Goal: Task Accomplishment & Management: Manage account settings

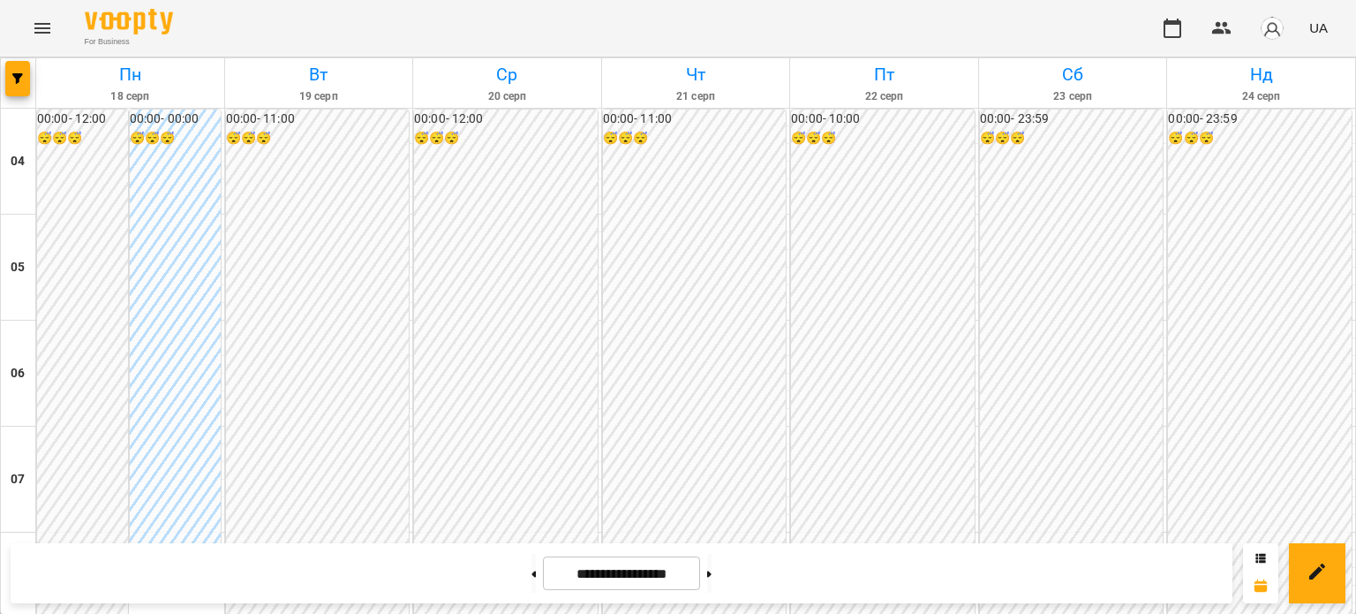
scroll to position [832, 0]
click at [532, 575] on button at bounding box center [534, 573] width 4 height 39
type input "**********"
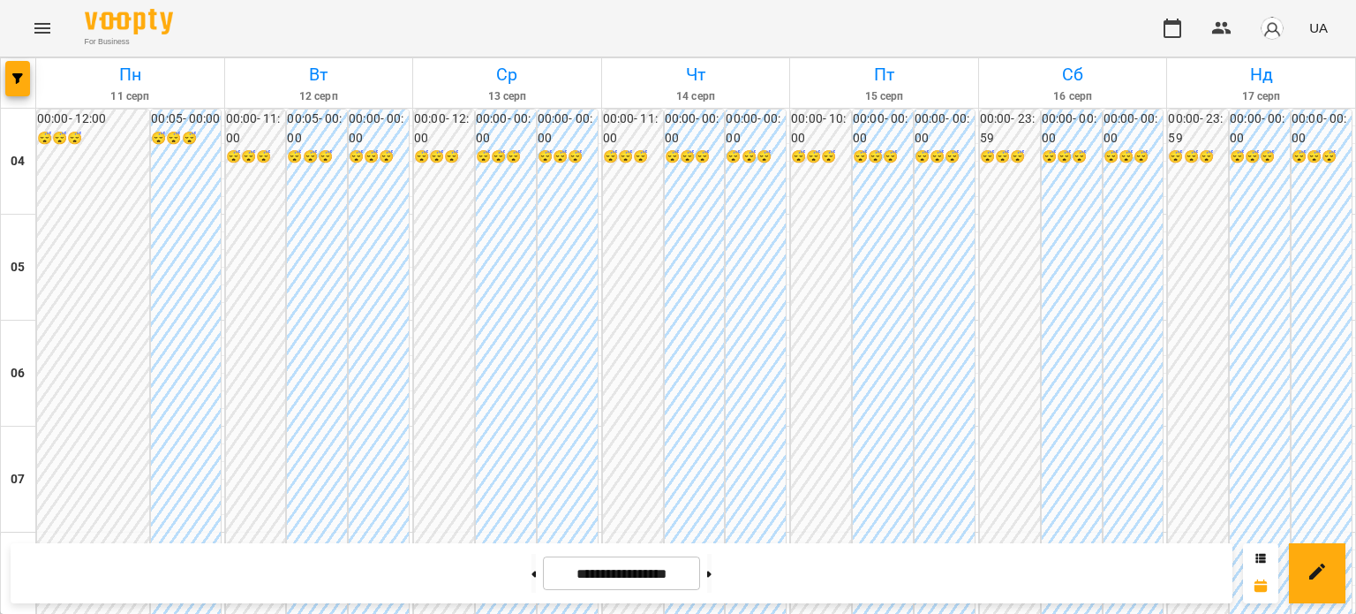
scroll to position [794, 0]
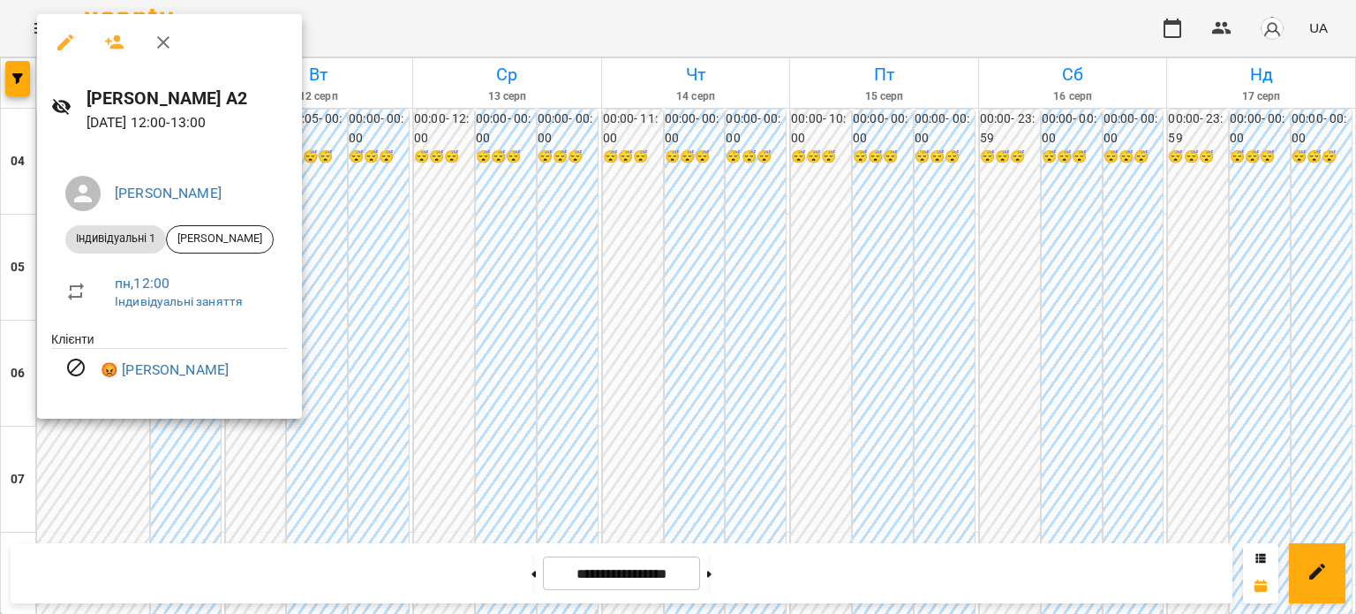
click at [118, 45] on icon "button" at bounding box center [114, 42] width 19 height 14
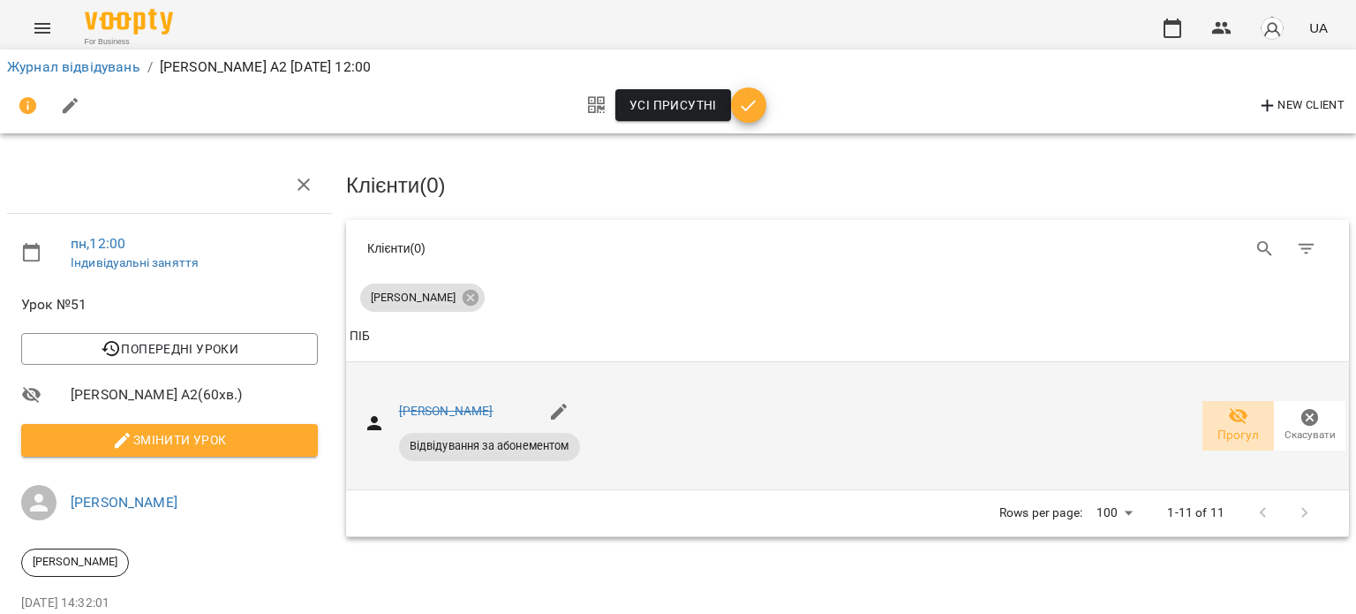
click at [1229, 412] on icon "button" at bounding box center [1238, 416] width 19 height 17
click at [1218, 439] on span "Прогул" at bounding box center [1239, 436] width 42 height 18
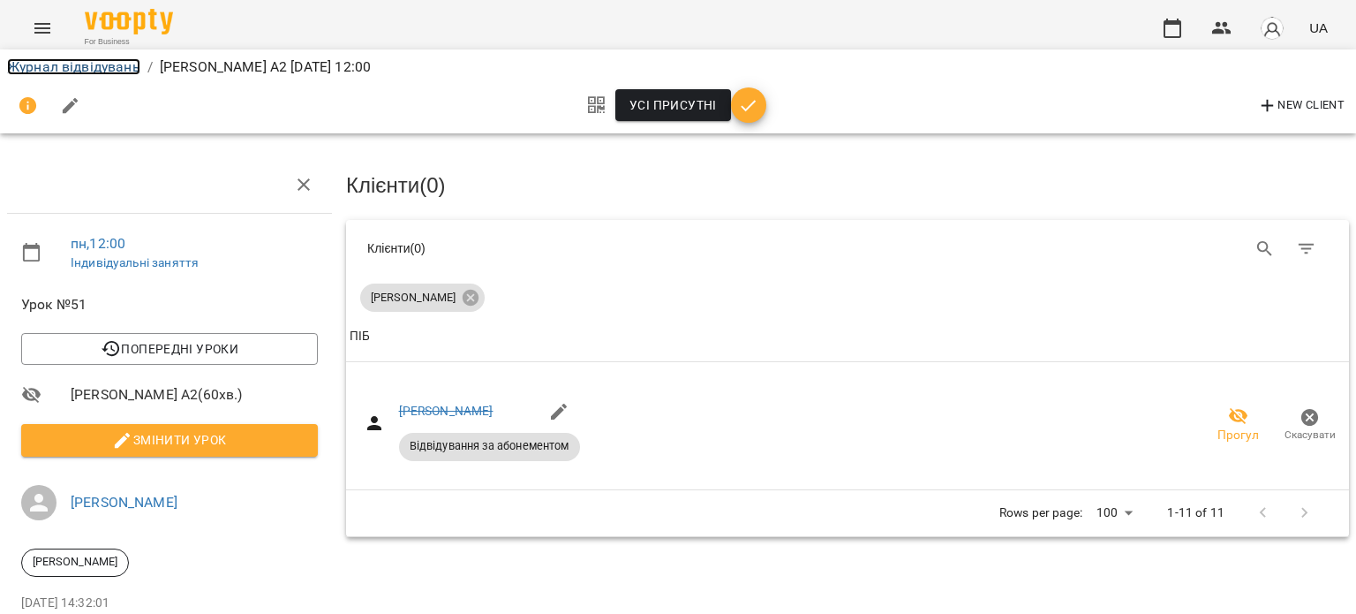
click at [99, 63] on link "Журнал відвідувань" at bounding box center [73, 66] width 133 height 17
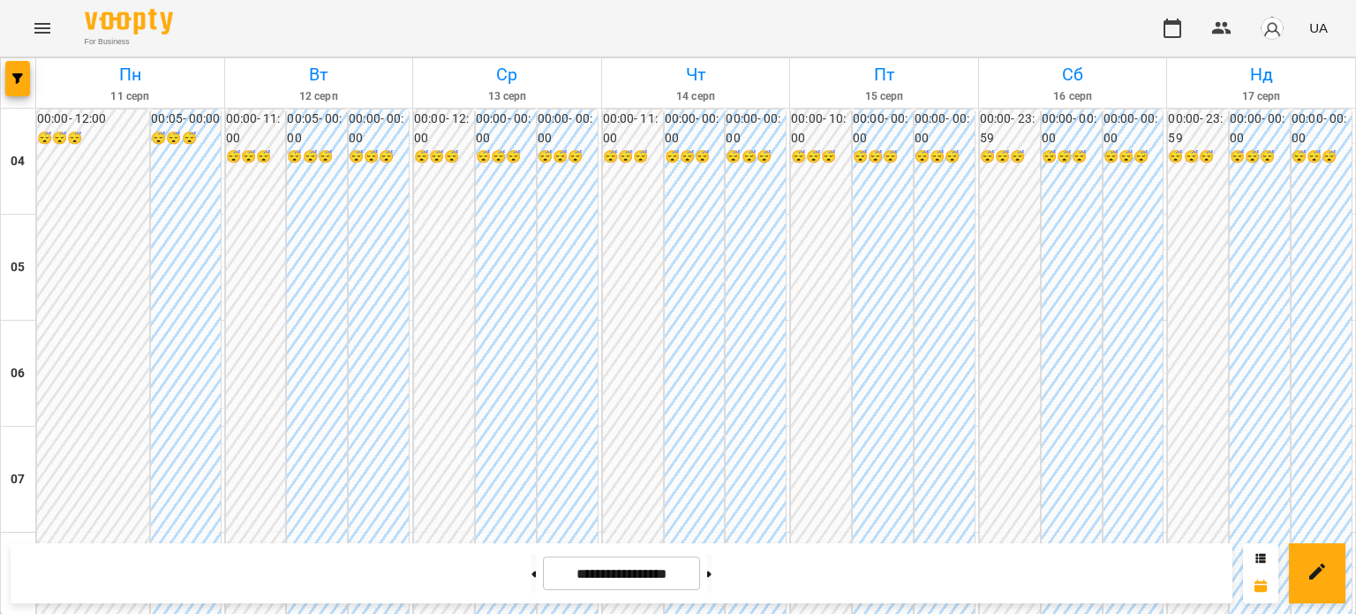
scroll to position [1587, 0]
click at [712, 586] on button at bounding box center [709, 573] width 4 height 39
type input "**********"
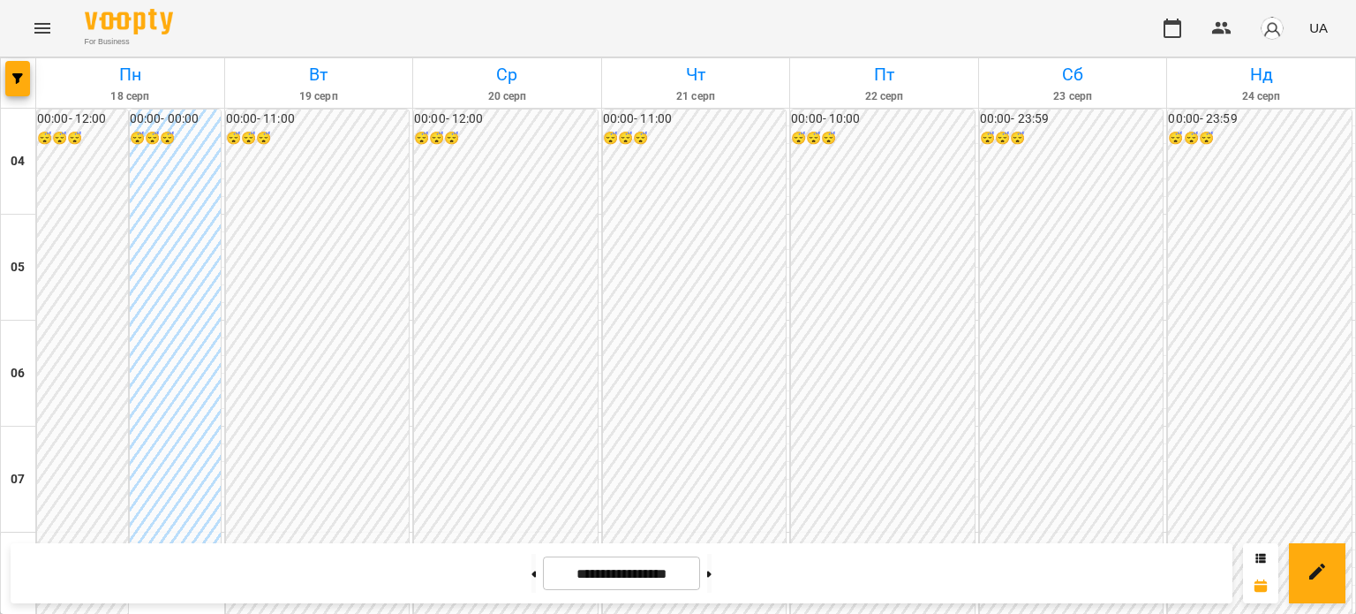
scroll to position [729, 0]
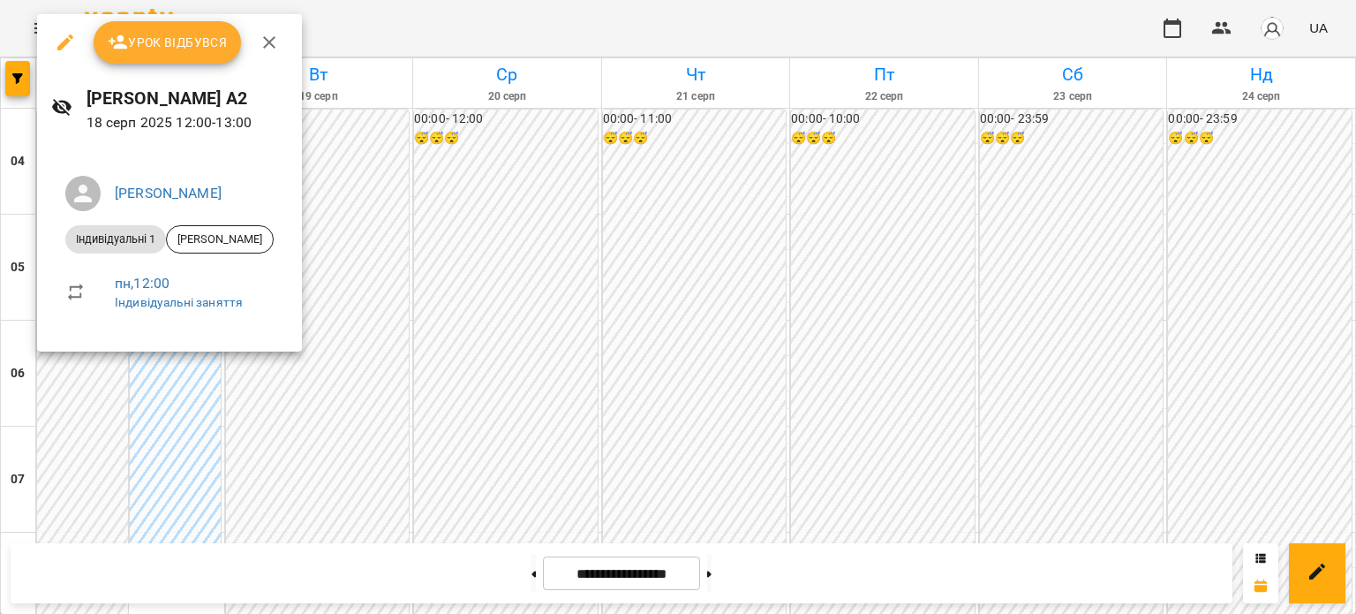
click at [59, 36] on icon "button" at bounding box center [65, 42] width 21 height 21
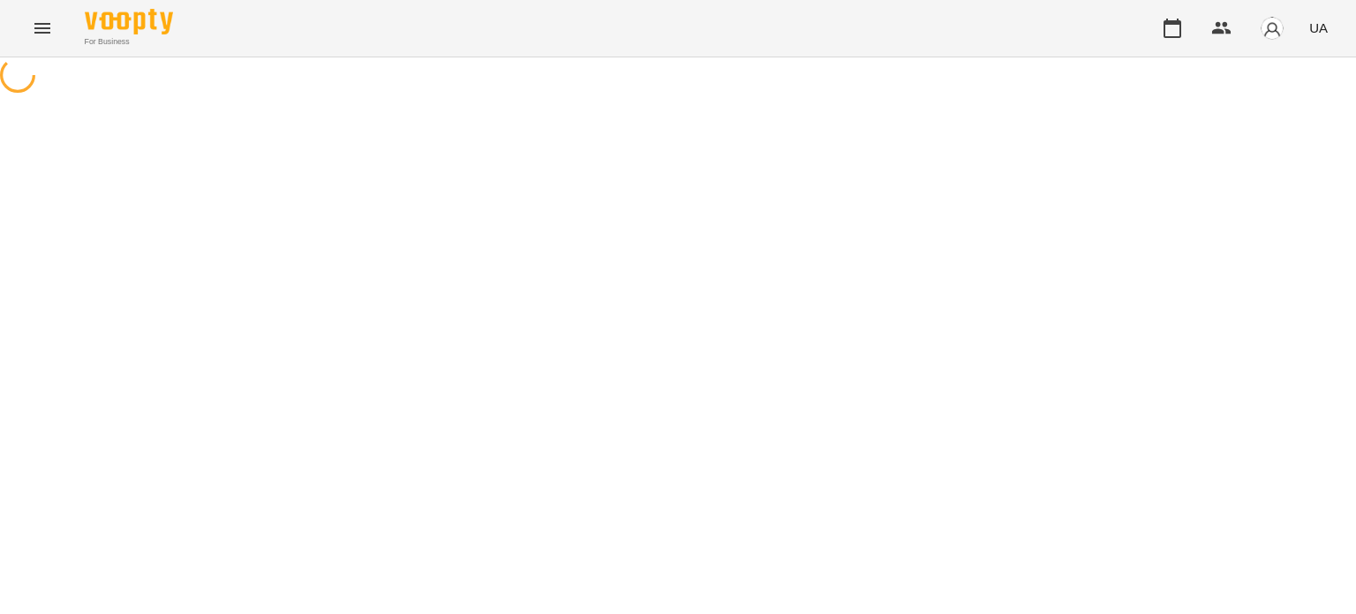
select select "**********"
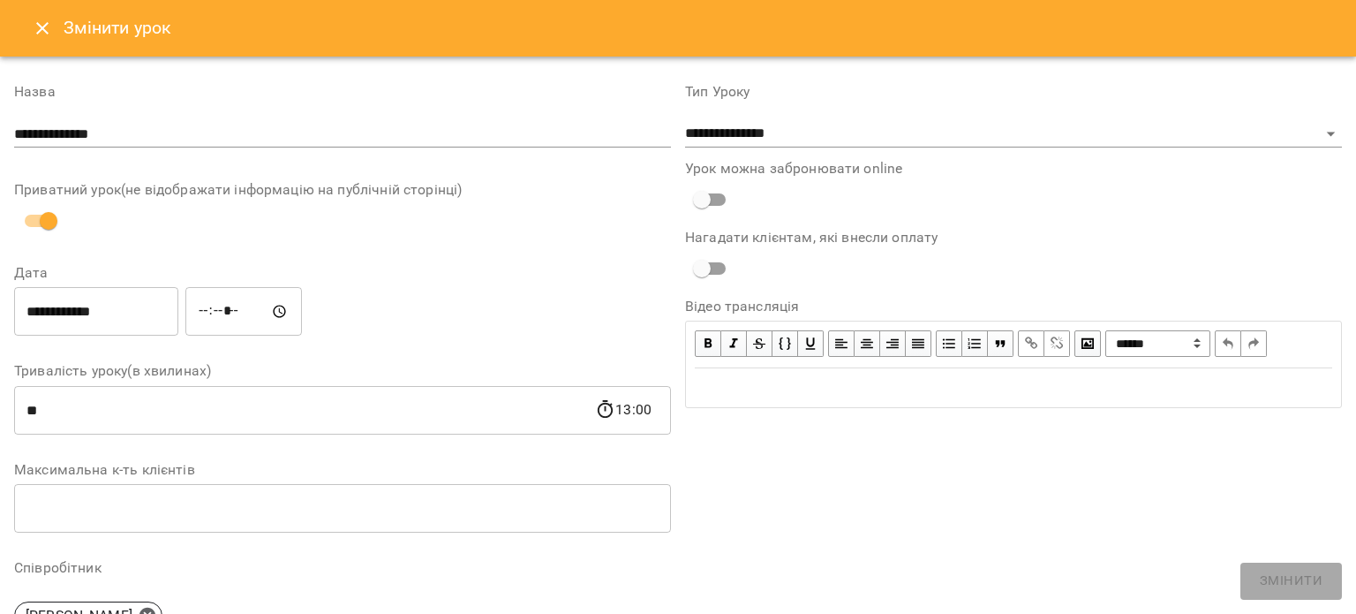
click at [218, 306] on input "*****" at bounding box center [243, 311] width 117 height 49
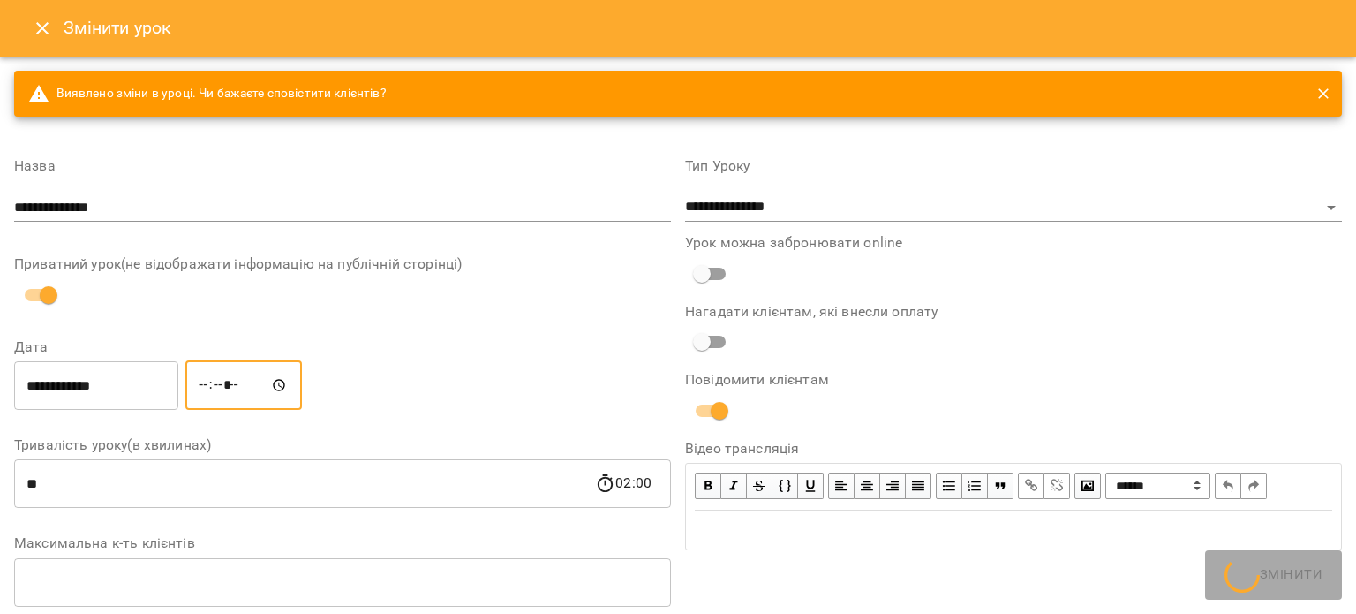
type input "*****"
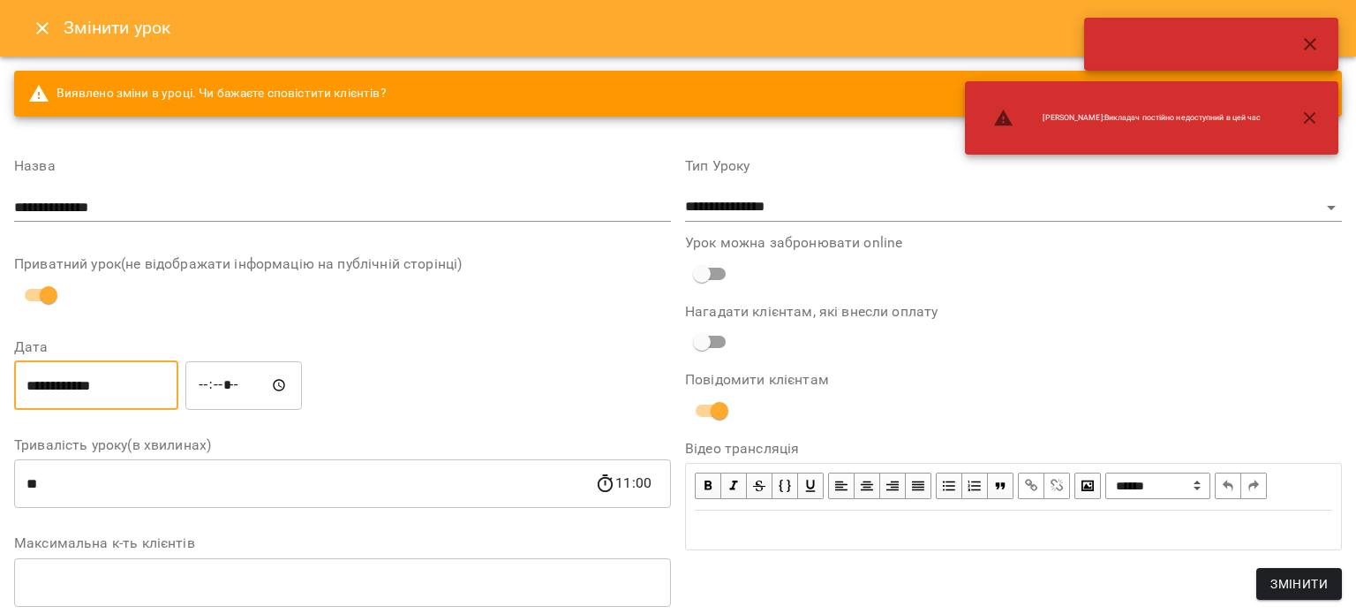
click at [144, 371] on input "**********" at bounding box center [96, 384] width 164 height 49
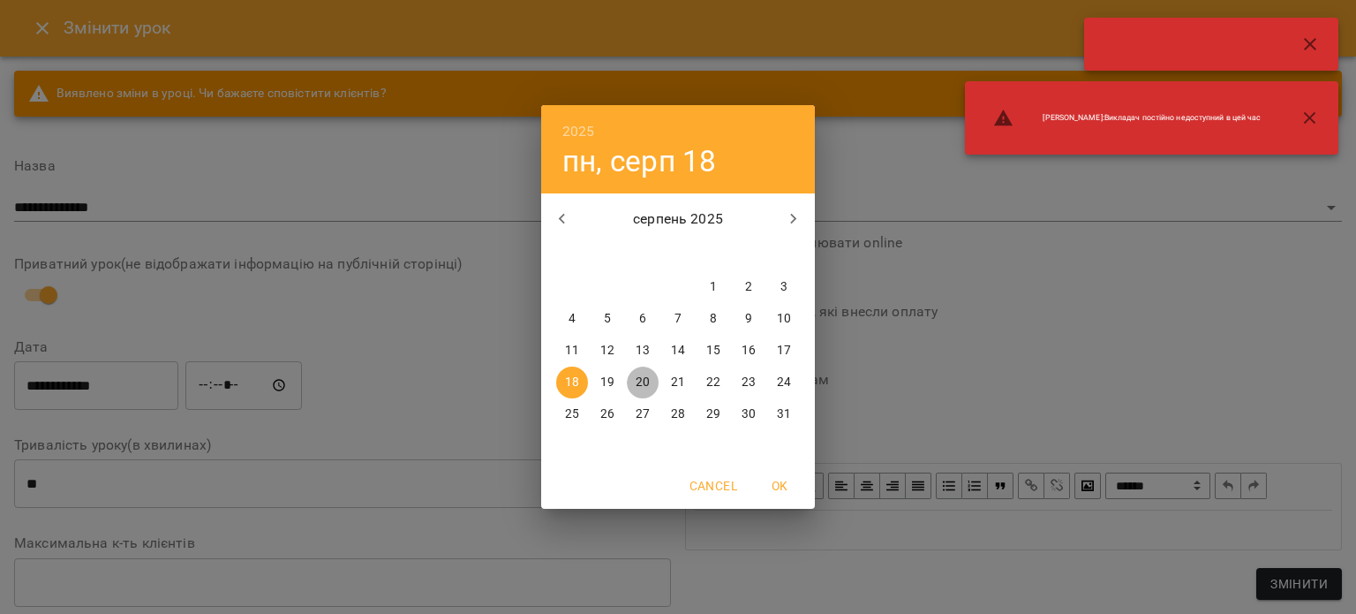
click at [646, 375] on p "20" at bounding box center [643, 383] width 14 height 18
type input "**********"
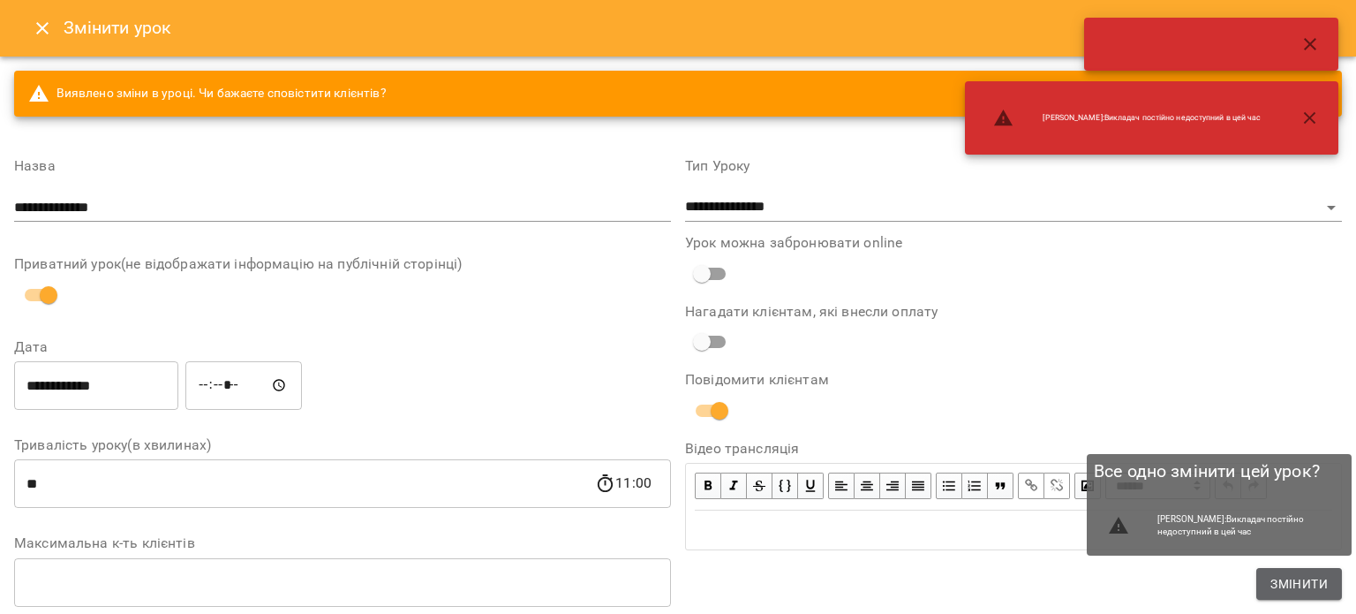
click at [1261, 571] on button "Змінити" at bounding box center [1300, 584] width 86 height 32
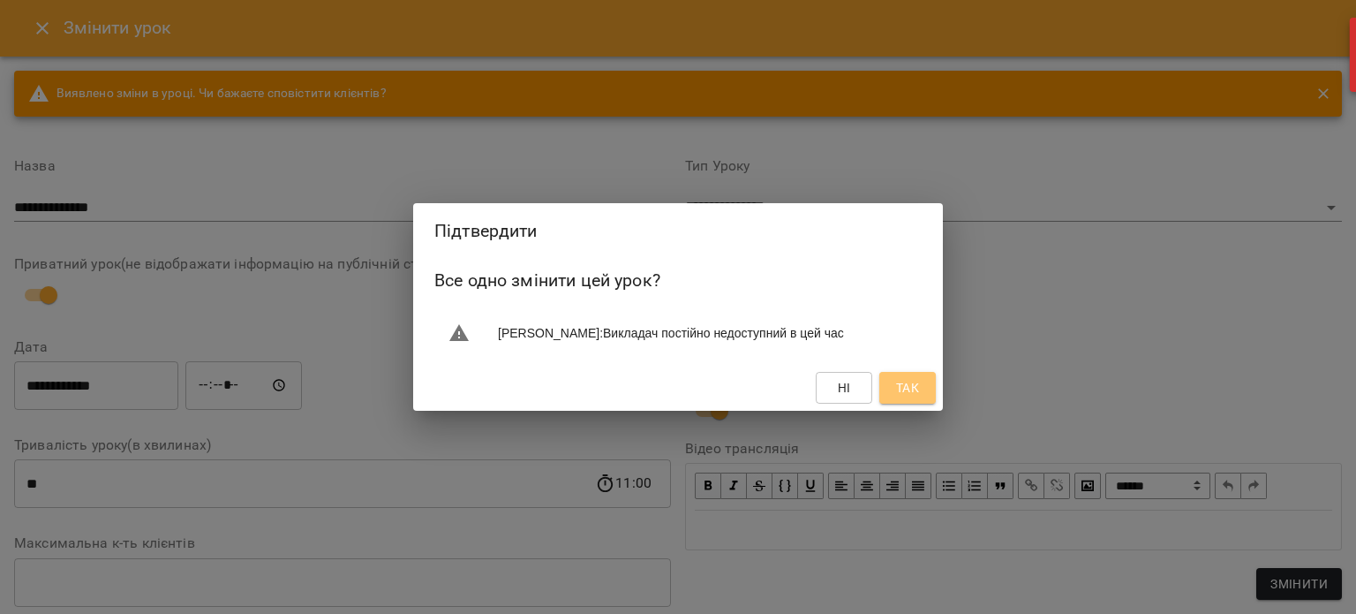
click at [903, 384] on span "Так" at bounding box center [907, 387] width 23 height 21
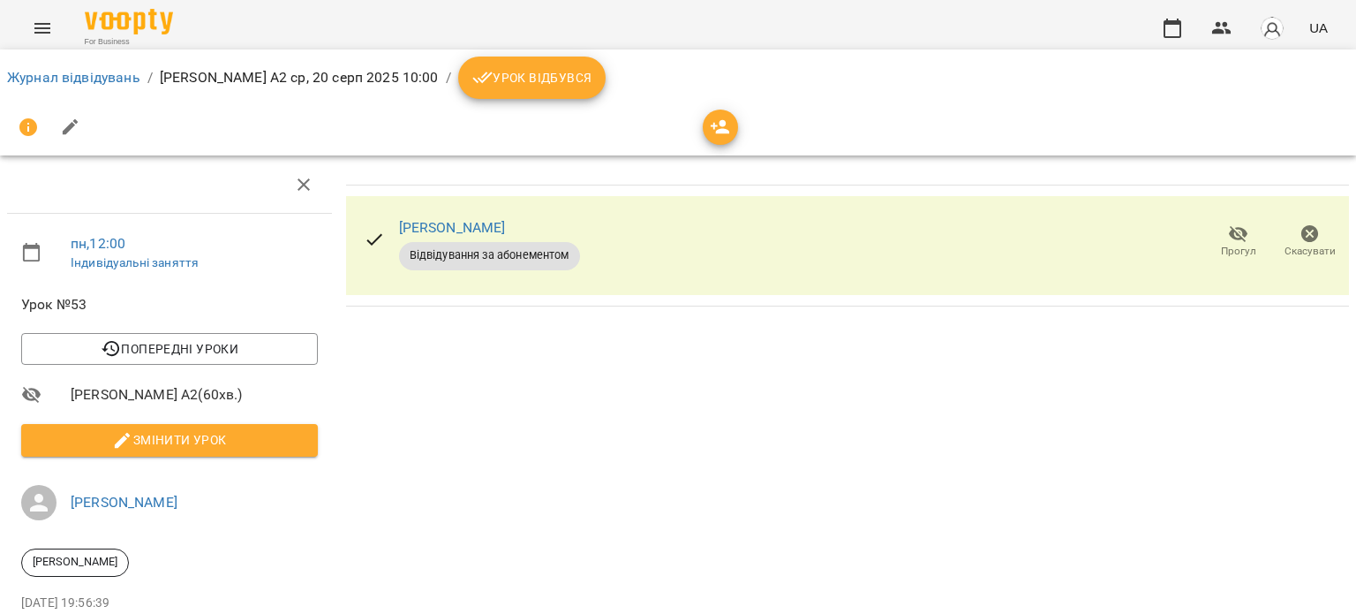
click at [78, 65] on ol "Журнал відвідувань / [PERSON_NAME] А2 [DATE] 10:00 / Урок відбувся" at bounding box center [678, 78] width 1342 height 42
click at [78, 73] on link "Журнал відвідувань" at bounding box center [73, 77] width 133 height 17
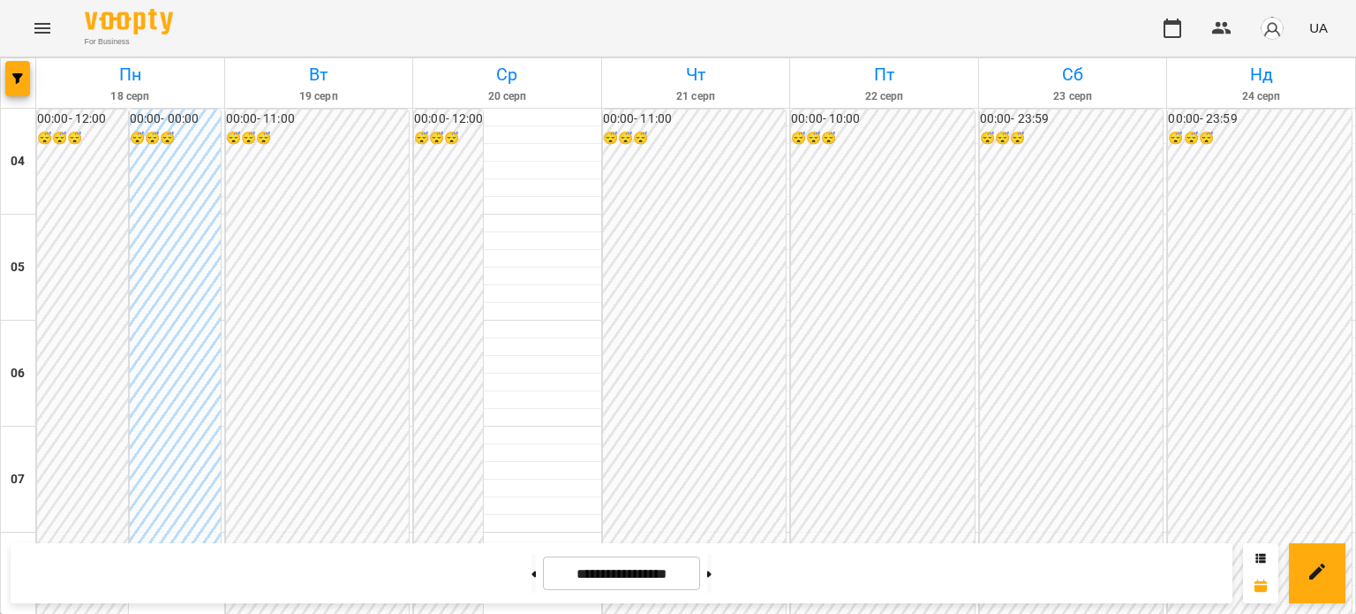
scroll to position [678, 0]
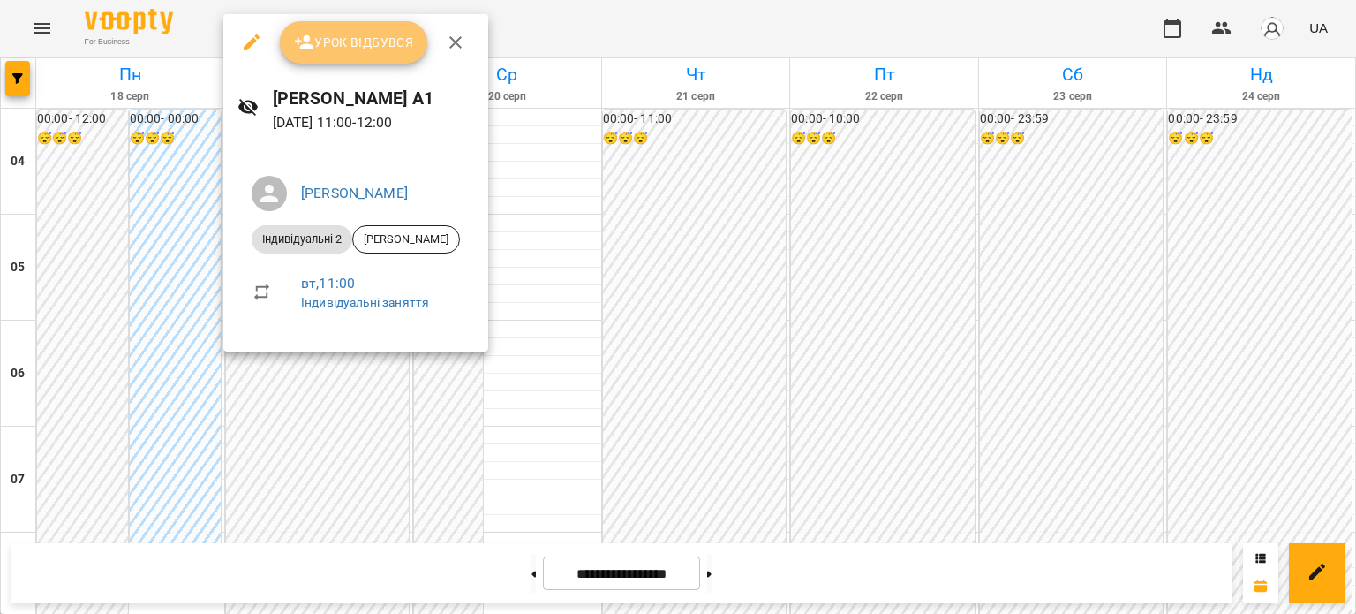
click at [327, 34] on span "Урок відбувся" at bounding box center [354, 42] width 120 height 21
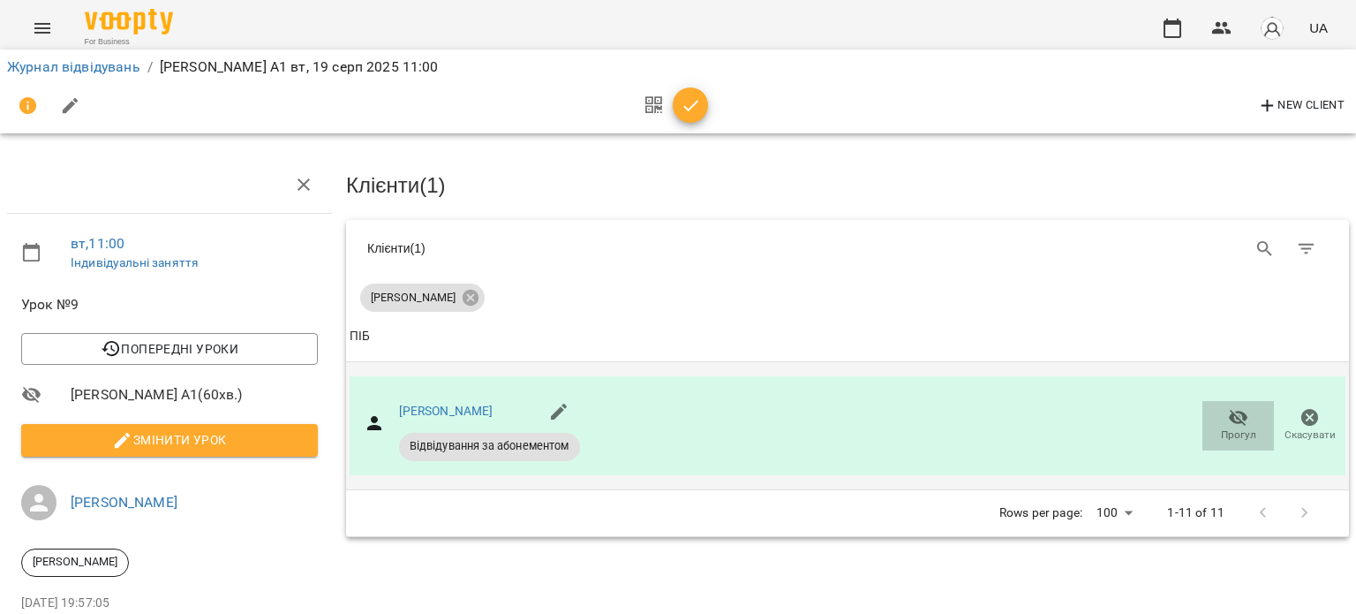
click at [1236, 427] on span "Прогул" at bounding box center [1238, 434] width 35 height 15
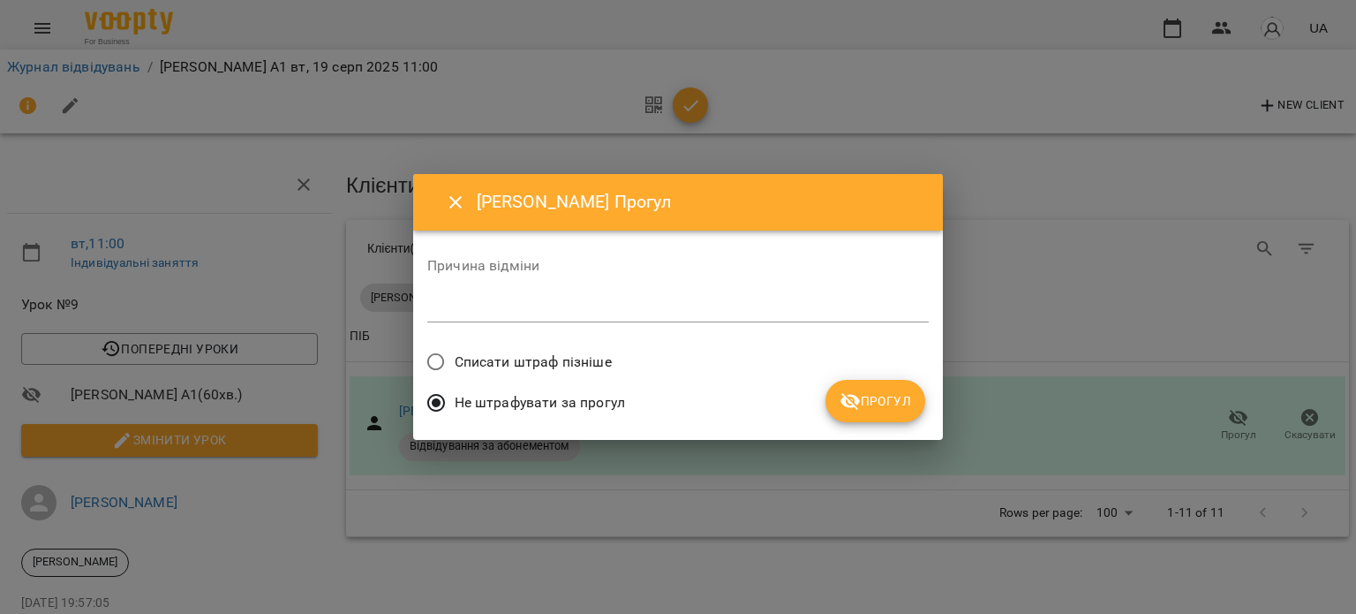
click at [888, 409] on span "Прогул" at bounding box center [876, 400] width 72 height 21
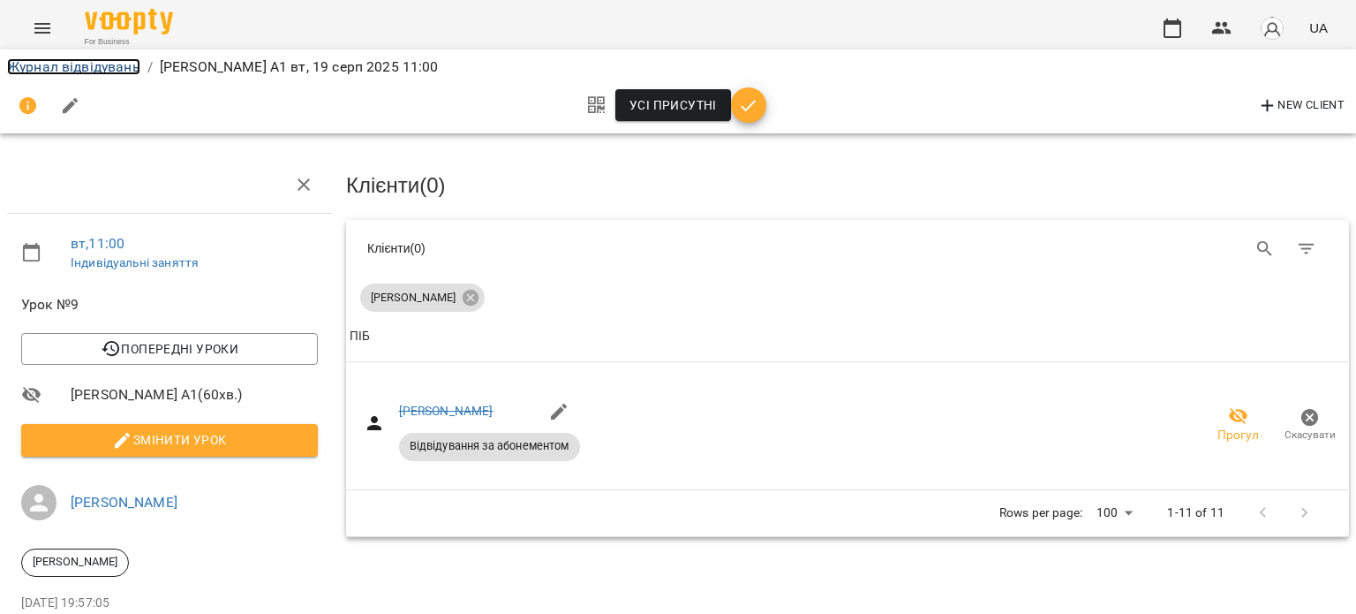
click at [64, 63] on link "Журнал відвідувань" at bounding box center [73, 66] width 133 height 17
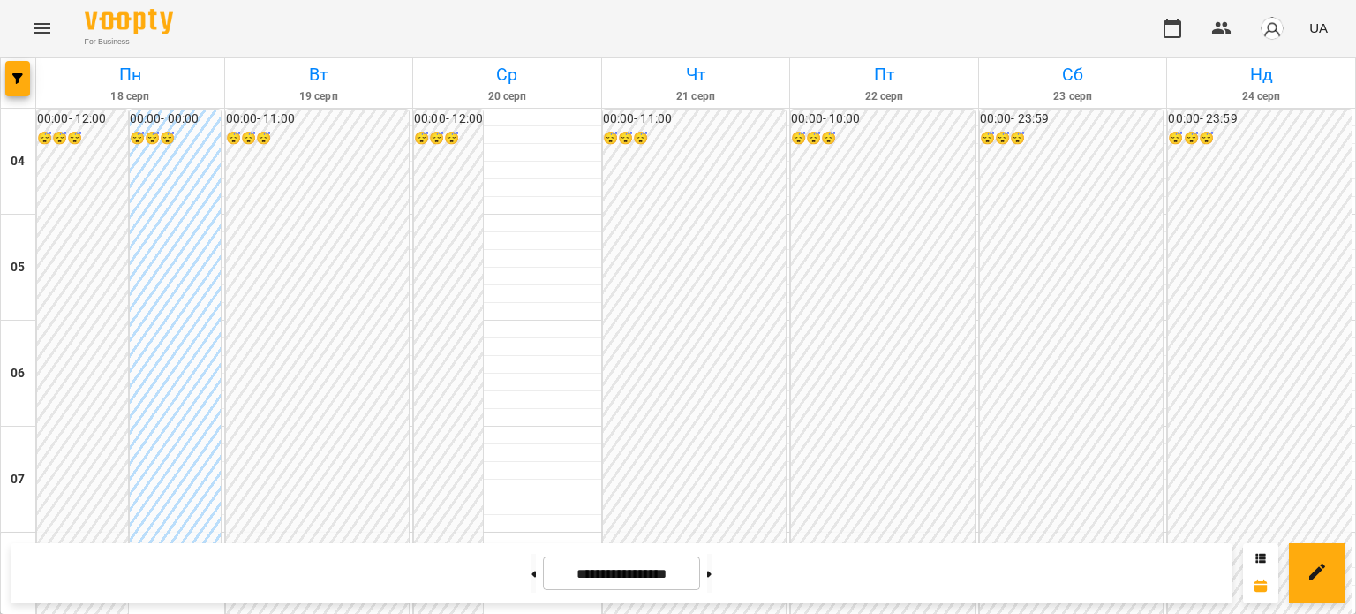
scroll to position [1431, 0]
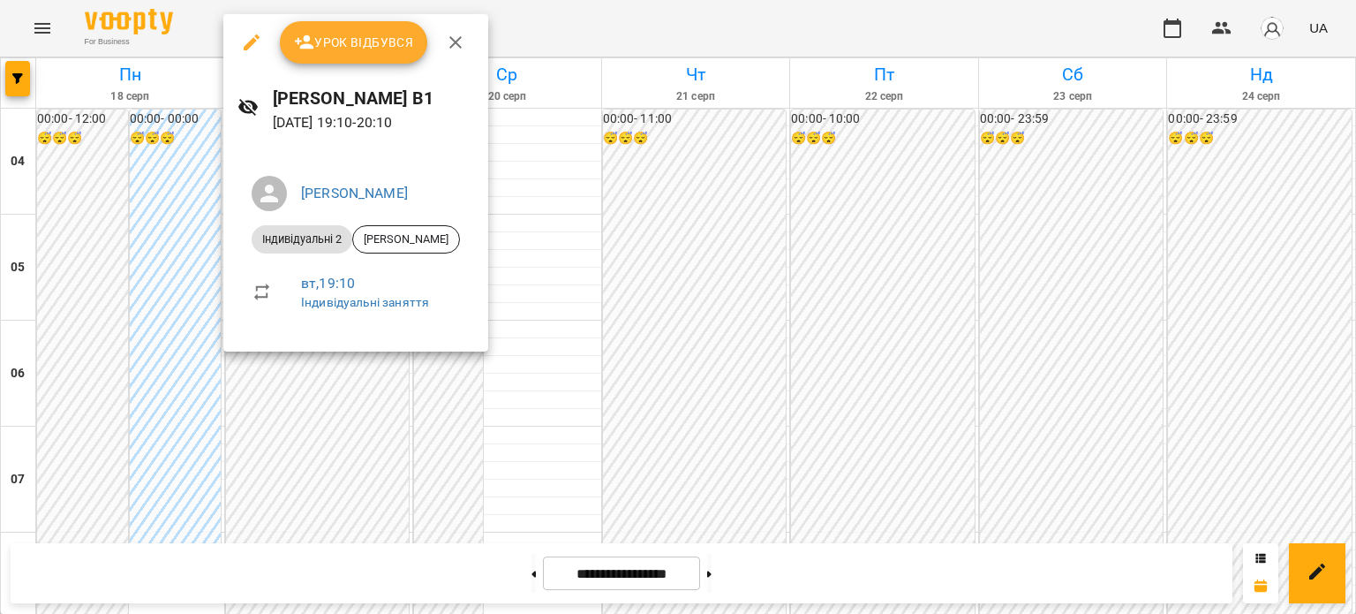
click at [1084, 391] on div at bounding box center [678, 307] width 1356 height 614
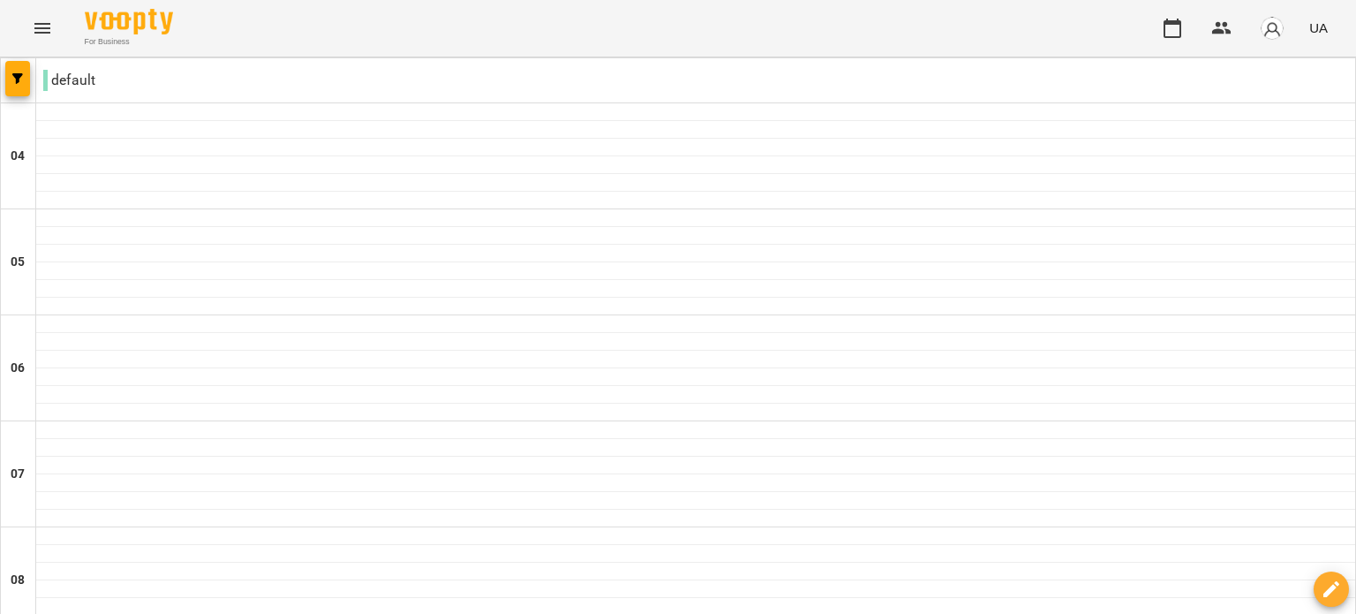
scroll to position [825, 0]
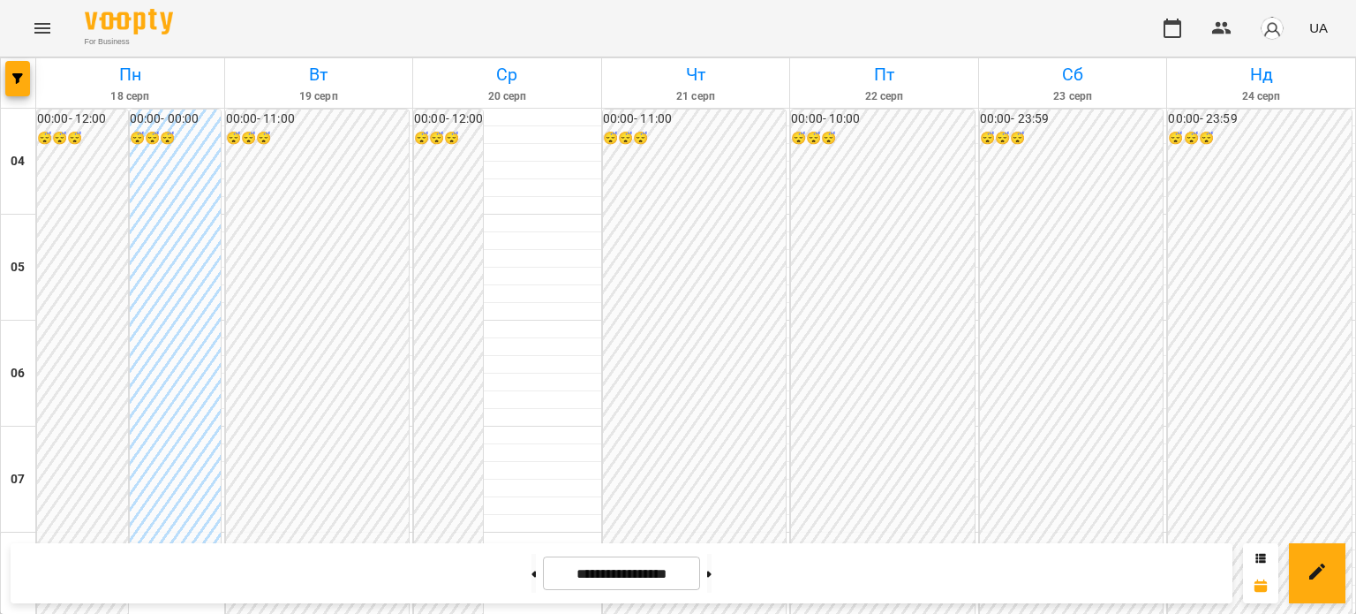
scroll to position [1413, 0]
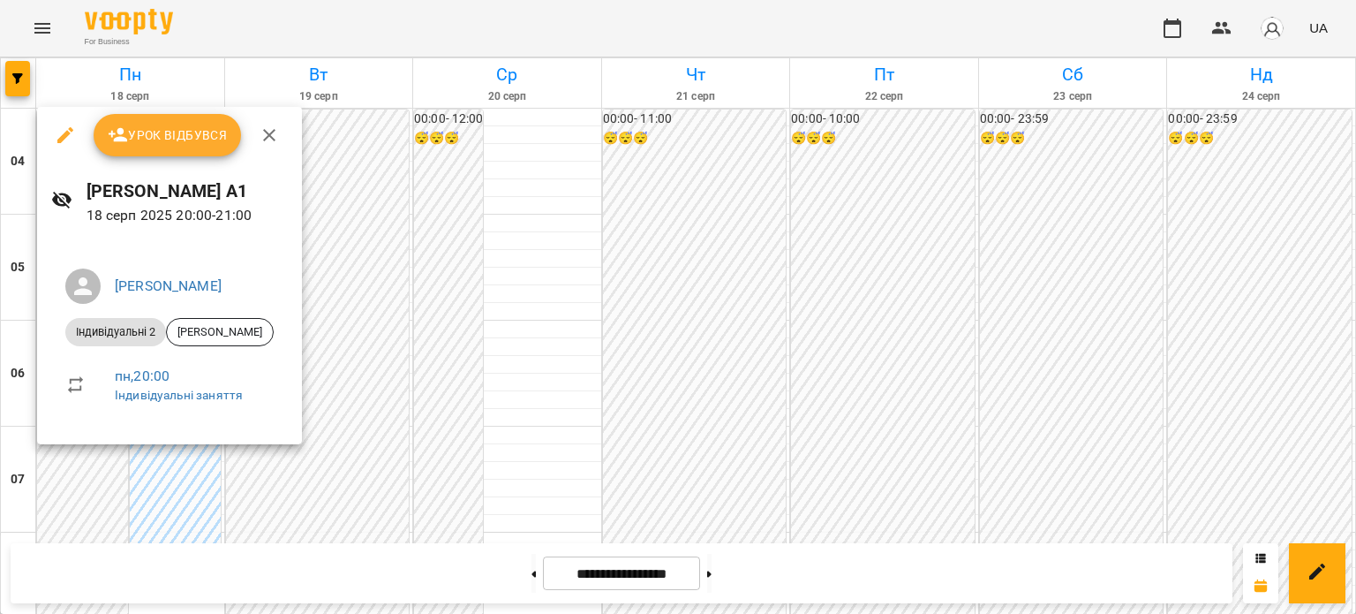
click at [150, 130] on span "Урок відбувся" at bounding box center [168, 135] width 120 height 21
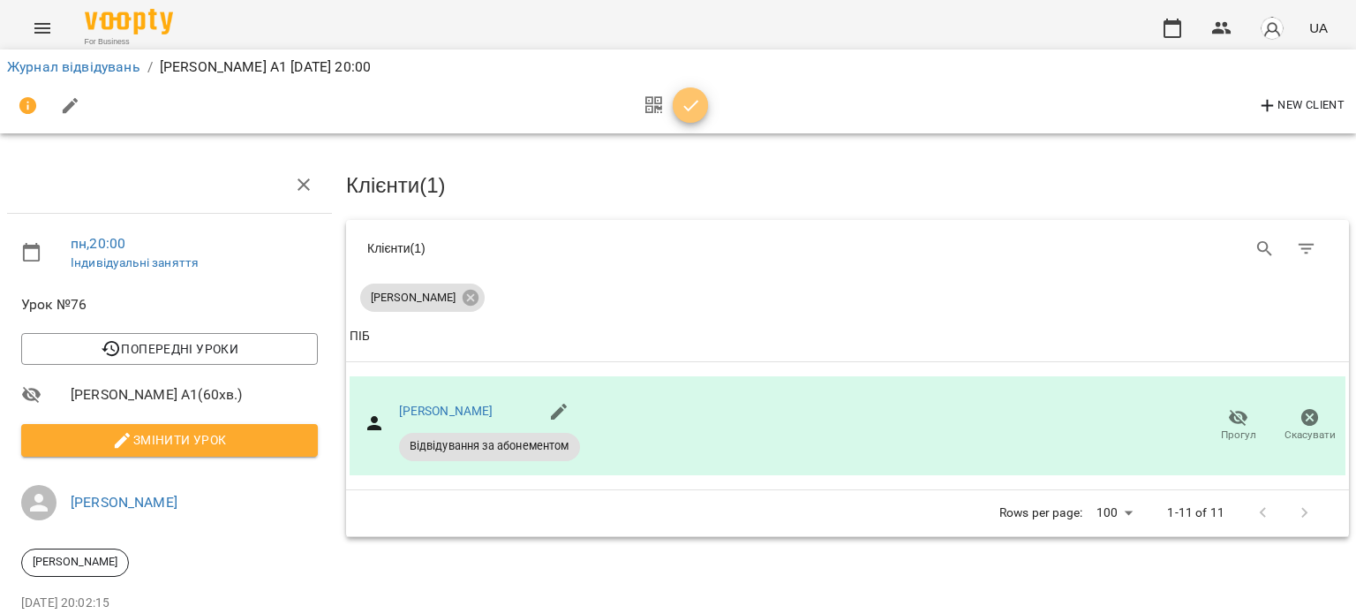
click at [696, 98] on icon "button" at bounding box center [691, 105] width 21 height 21
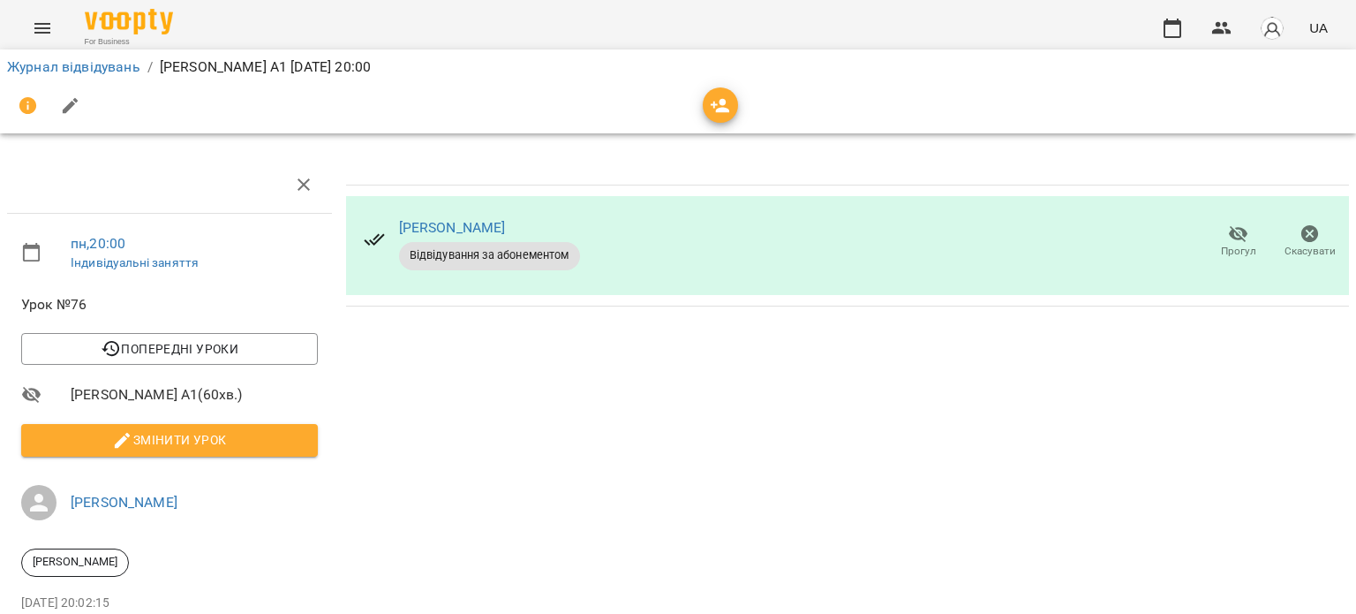
click at [121, 78] on div "Журнал відвідувань / Олександр Сліпченко А1 пн, 18 серп 2025 20:00" at bounding box center [678, 67] width 1349 height 28
click at [122, 71] on link "Журнал відвідувань" at bounding box center [73, 66] width 133 height 17
